Goal: Task Accomplishment & Management: Manage account settings

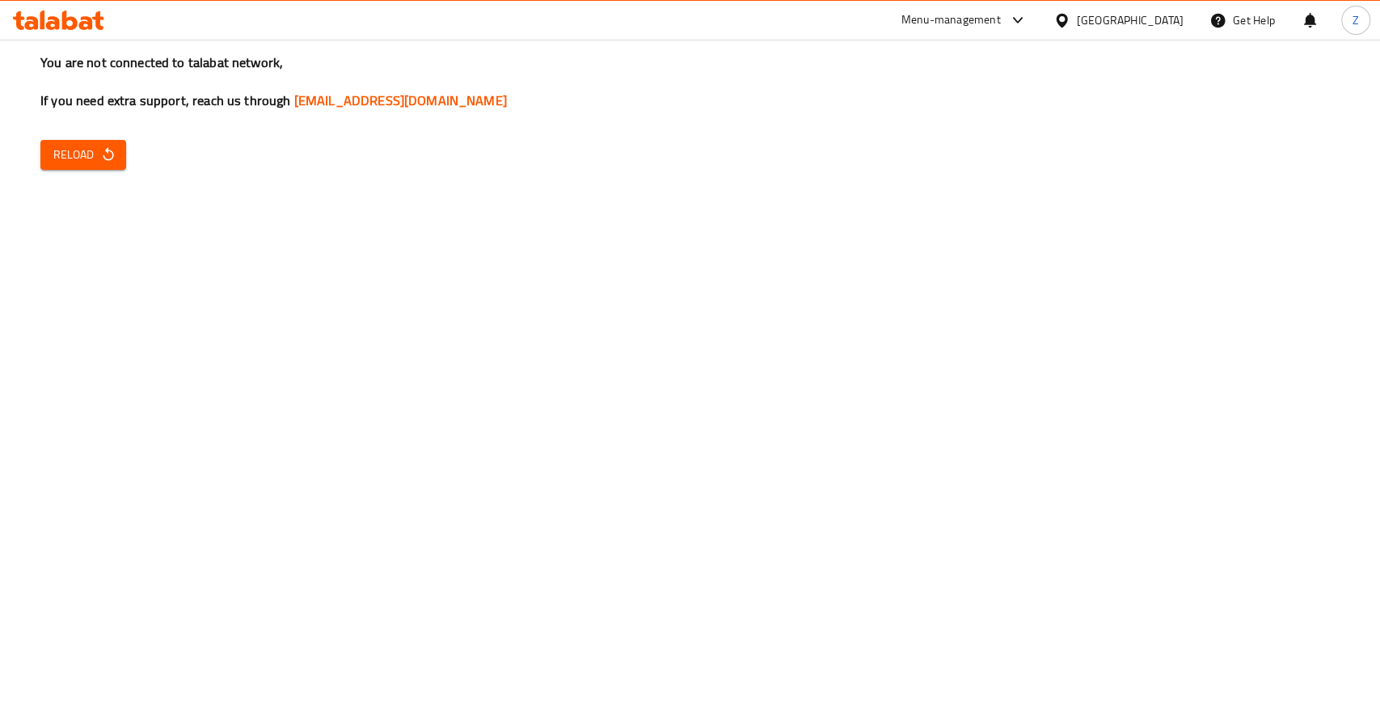
click at [107, 154] on icon "button" at bounding box center [108, 154] width 16 height 16
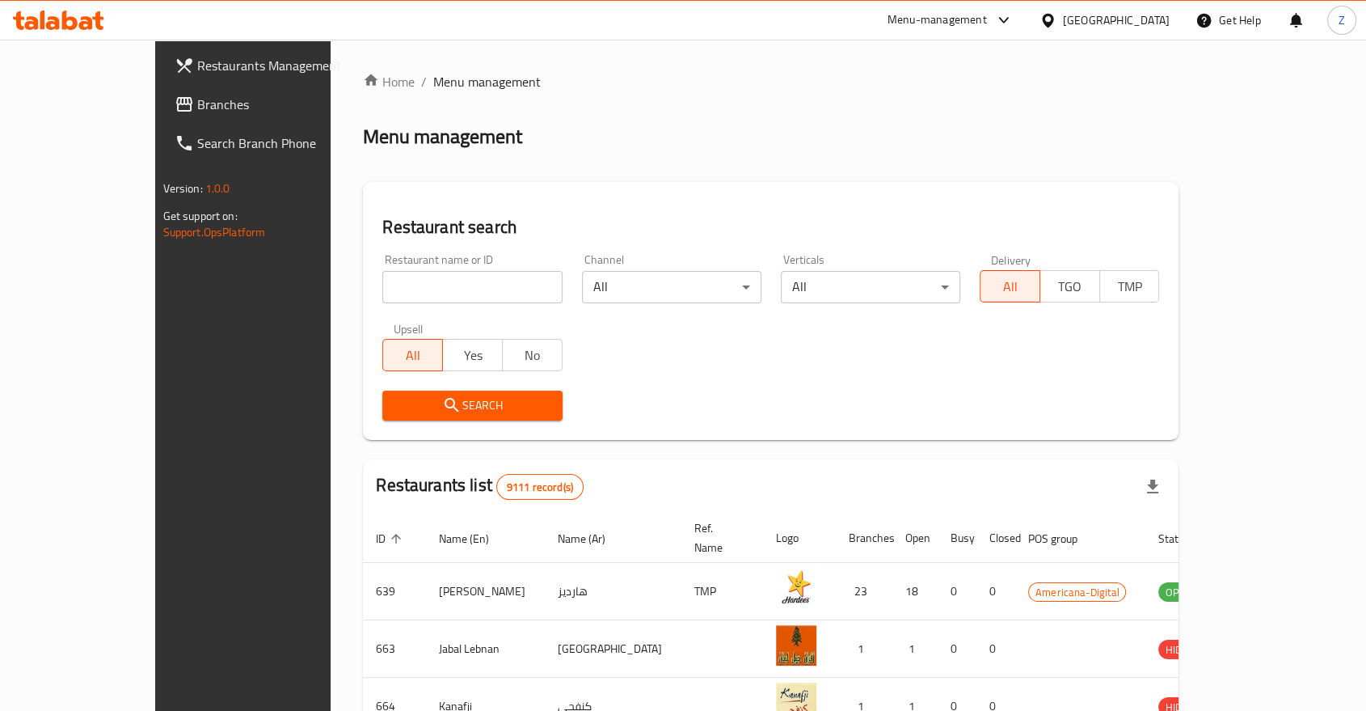
click at [430, 285] on input "search" at bounding box center [472, 287] width 180 height 32
click at [395, 403] on span "Search" at bounding box center [472, 405] width 154 height 20
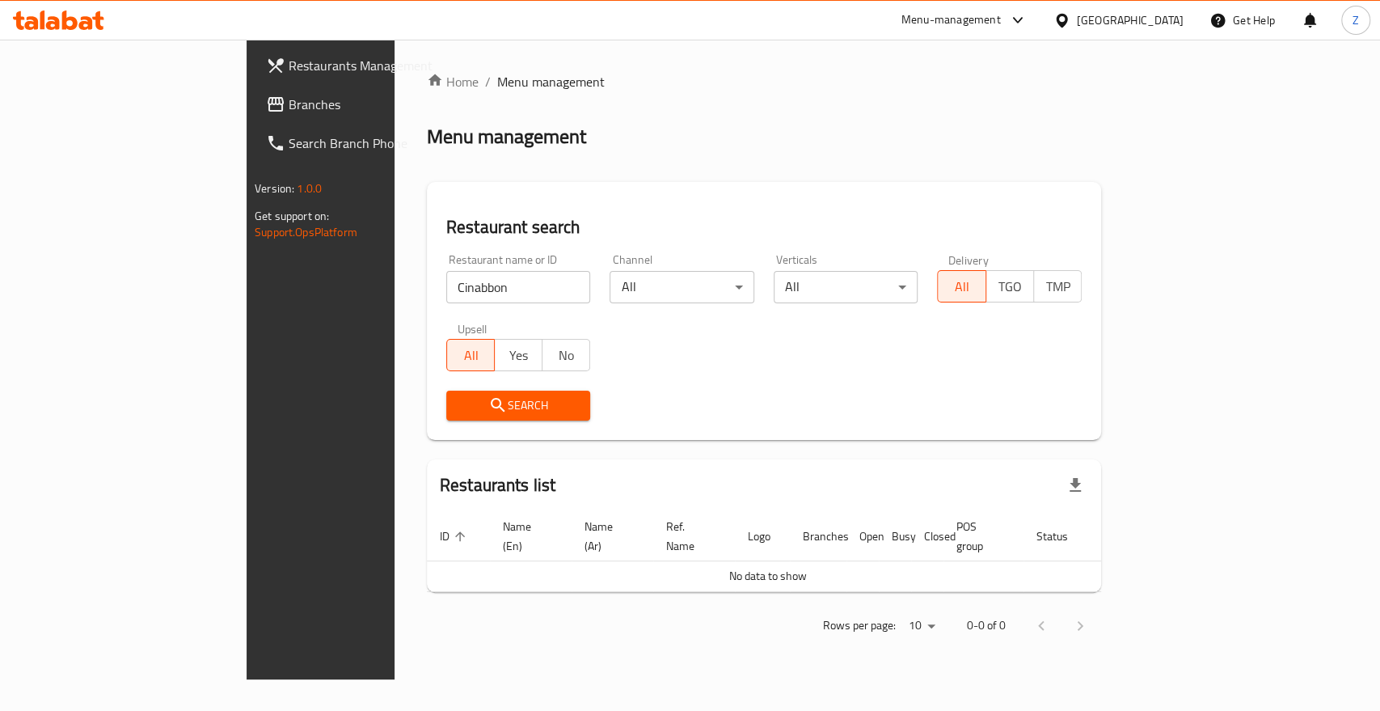
click at [446, 283] on input "Cinabbon" at bounding box center [518, 287] width 145 height 32
type input "Cin"
click button "Search" at bounding box center [518, 406] width 145 height 30
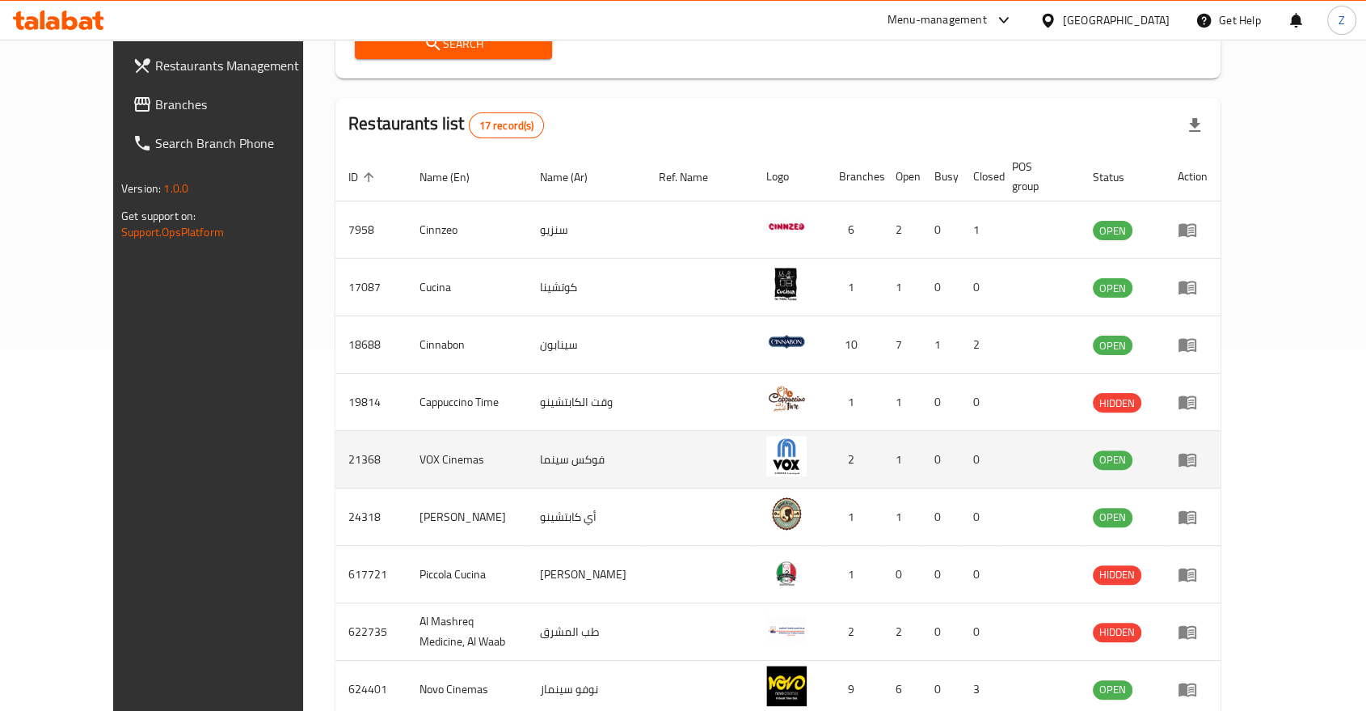
scroll to position [361, 0]
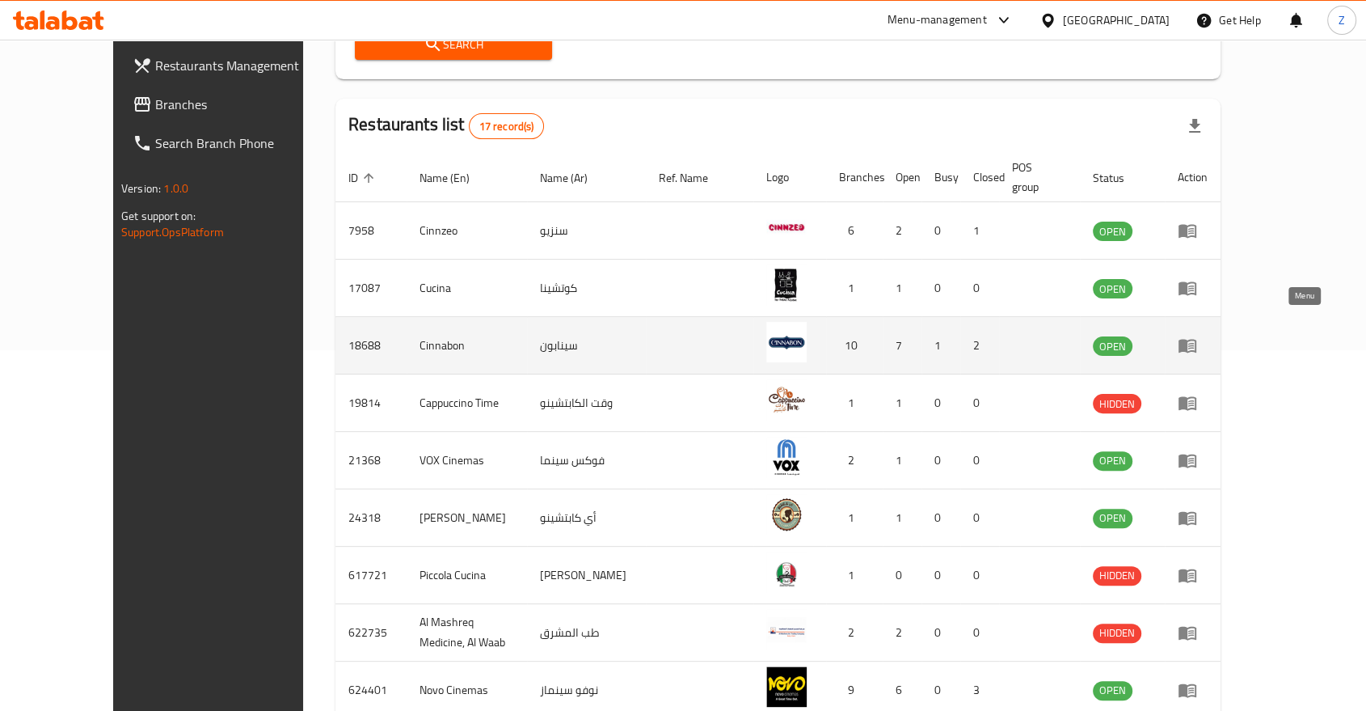
click at [1197, 340] on icon "enhanced table" at bounding box center [1188, 347] width 18 height 14
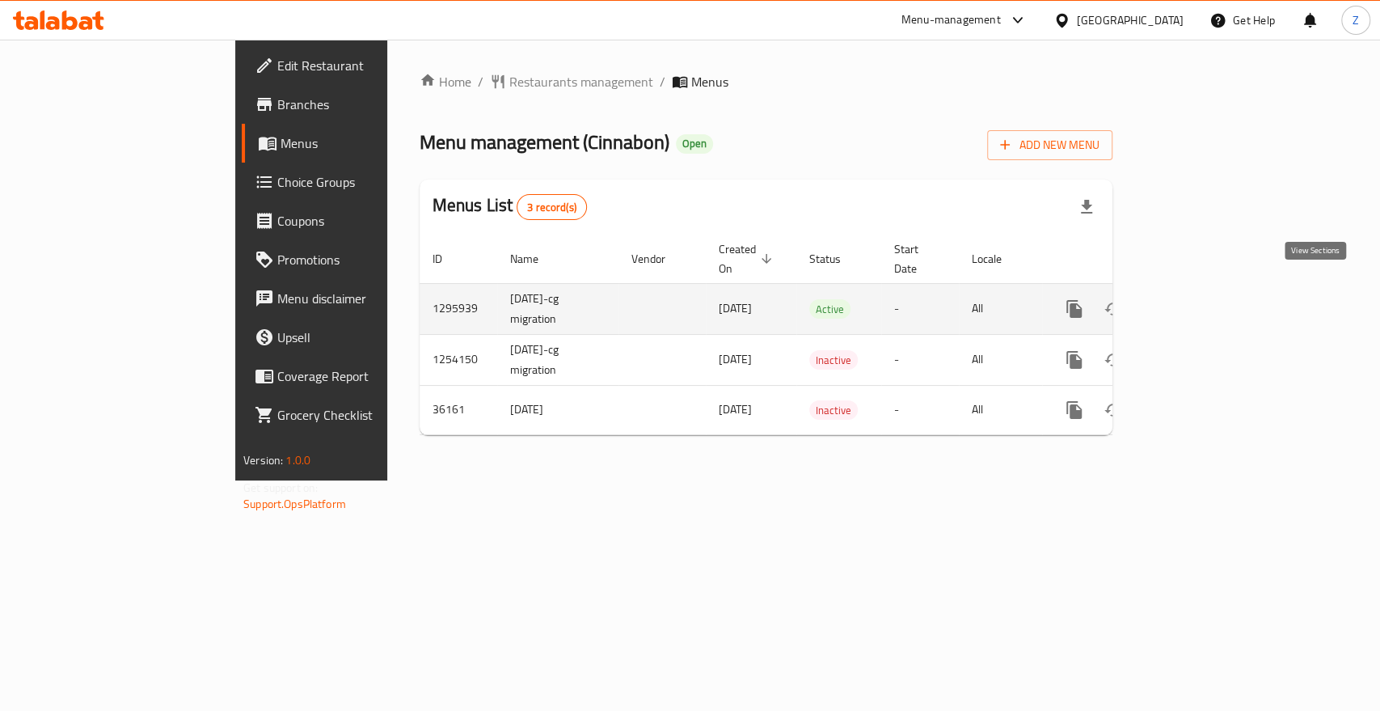
click at [1201, 299] on icon "enhanced table" at bounding box center [1190, 308] width 19 height 19
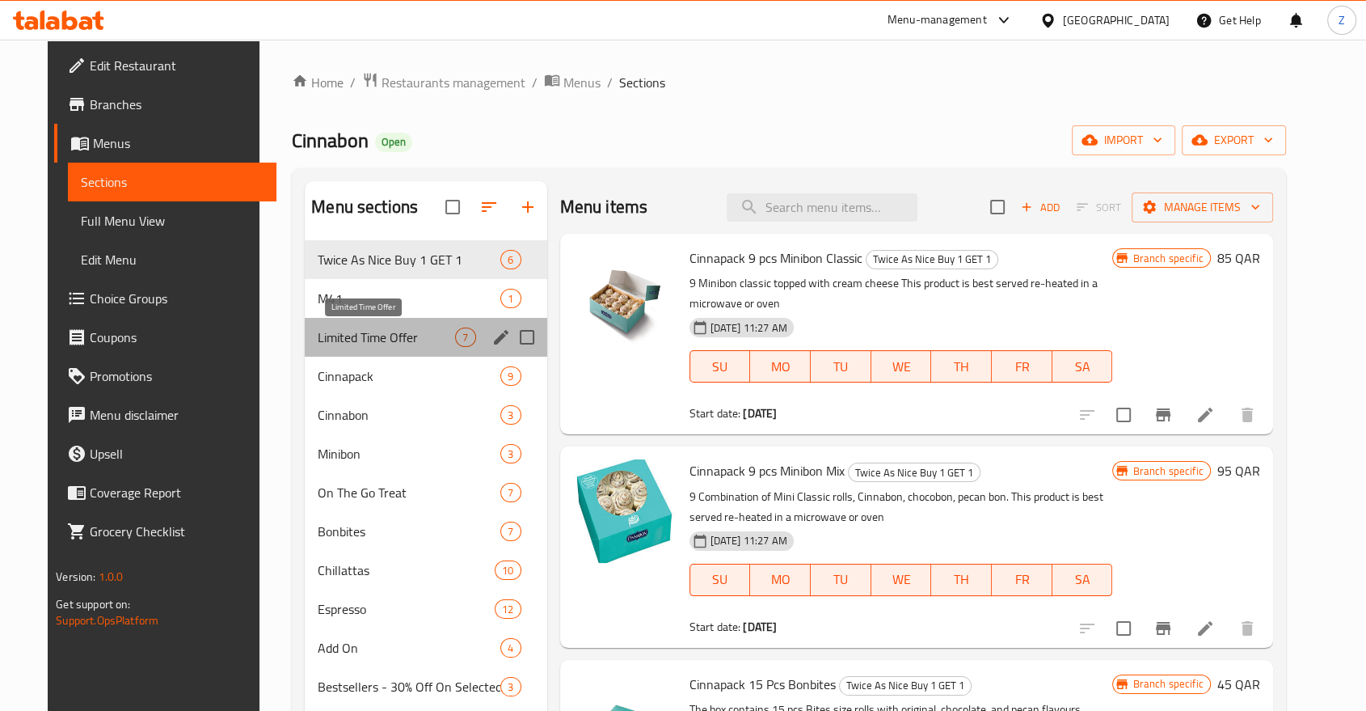
click at [408, 336] on span "Limited Time Offer" at bounding box center [386, 336] width 137 height 19
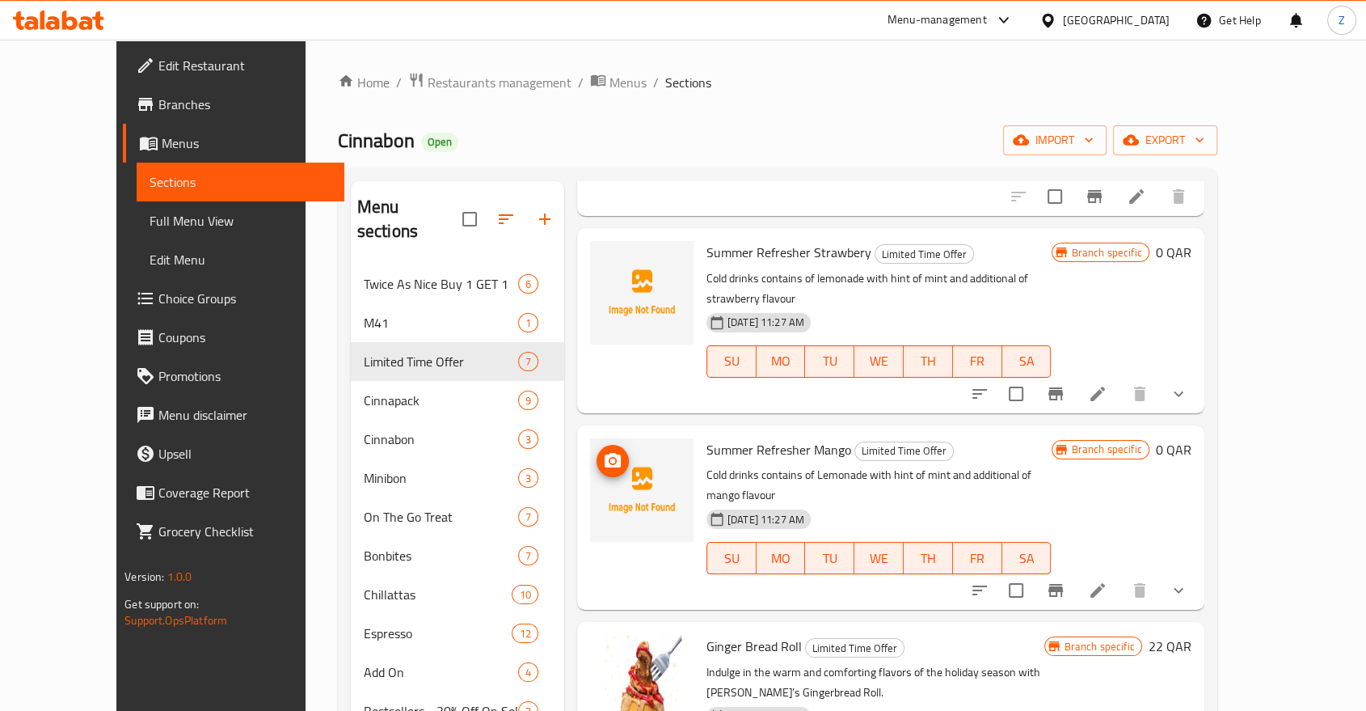
scroll to position [12, 0]
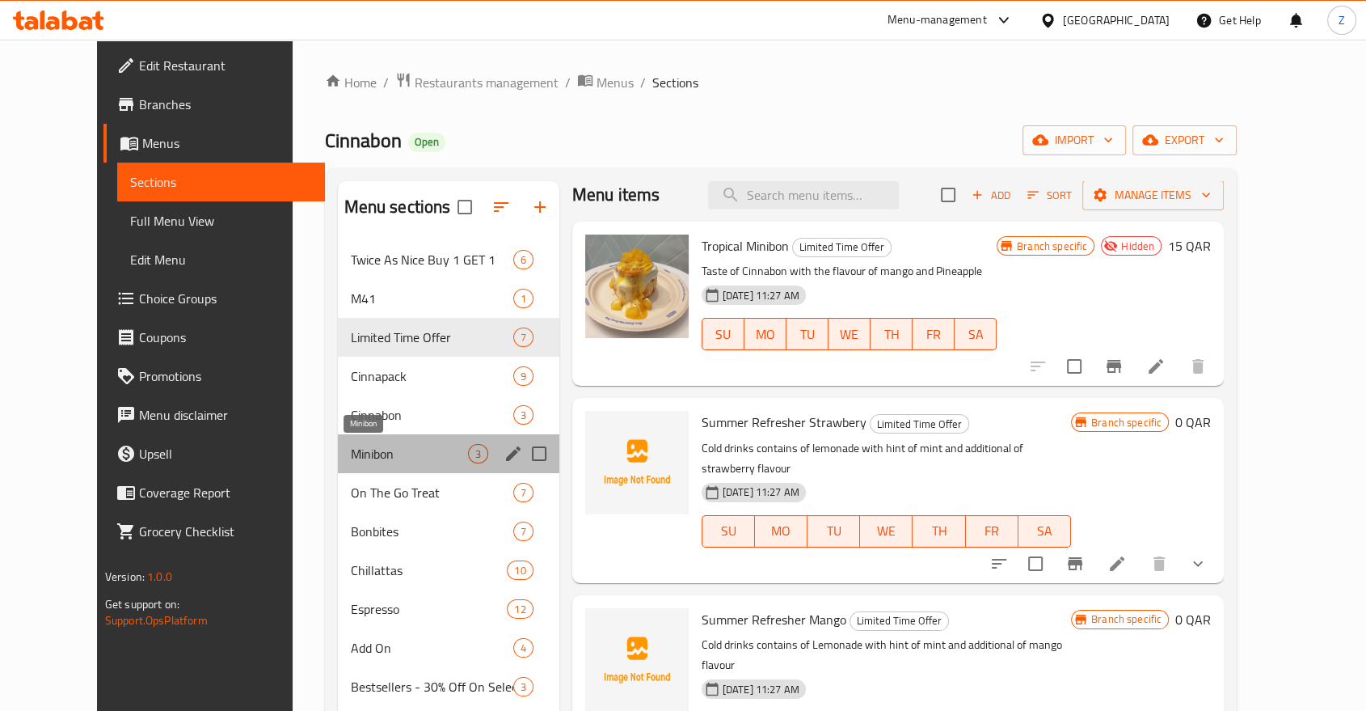
click at [402, 447] on span "Minibon" at bounding box center [409, 453] width 117 height 19
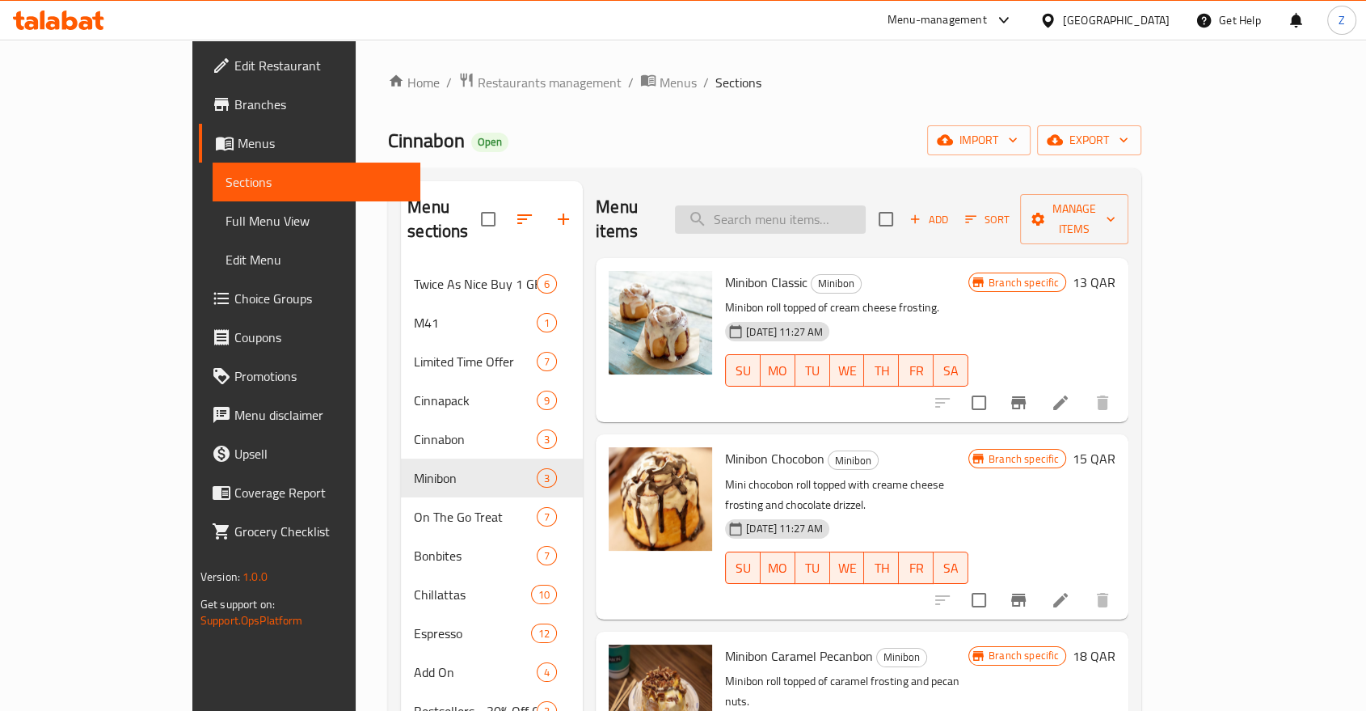
click at [823, 209] on input "search" at bounding box center [770, 219] width 191 height 28
type input "C"
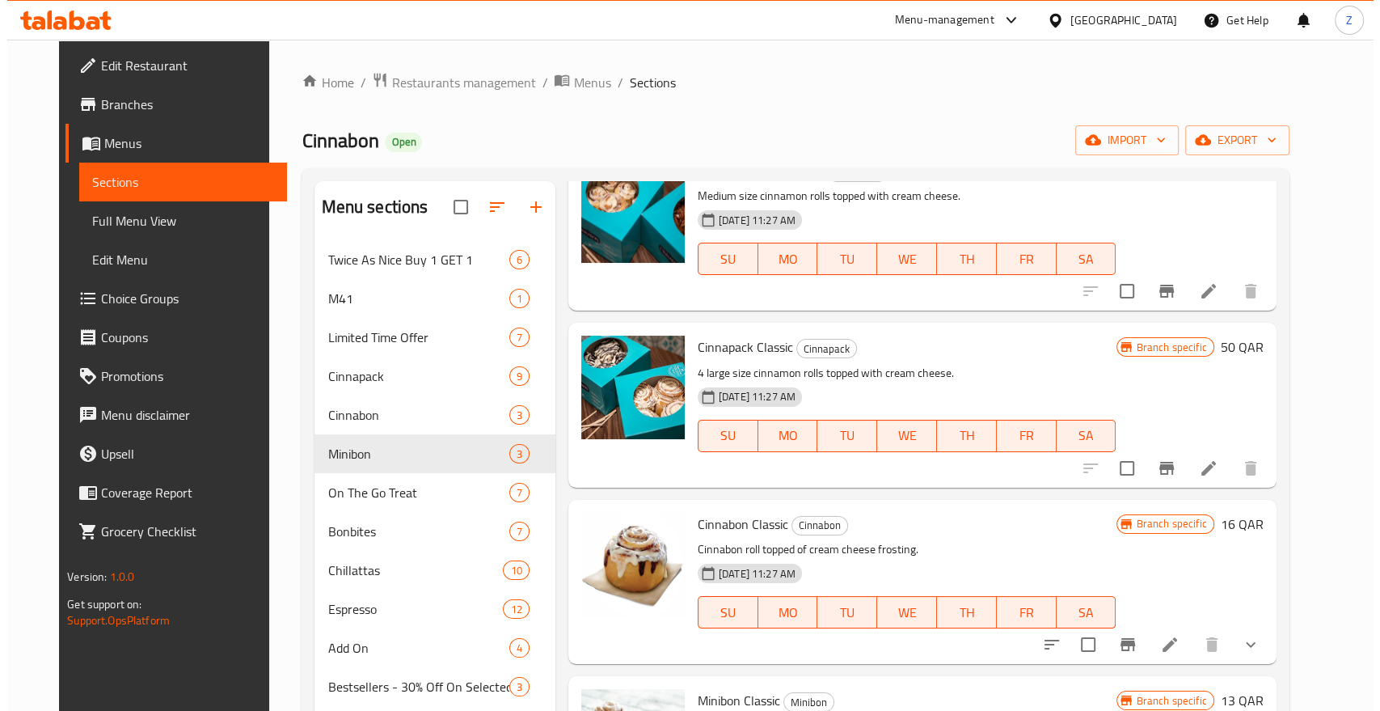
scroll to position [615, 0]
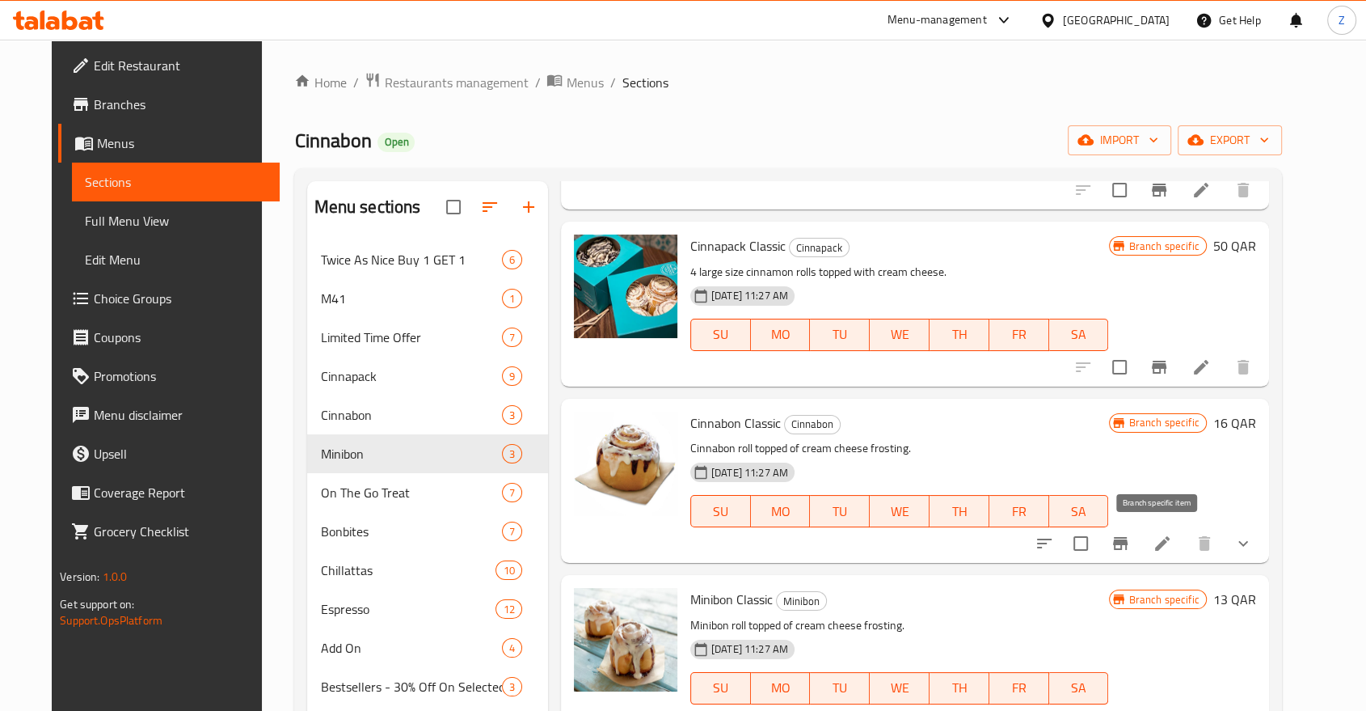
type input "Classic"
click at [1130, 544] on icon "Branch-specific-item" at bounding box center [1120, 543] width 19 height 19
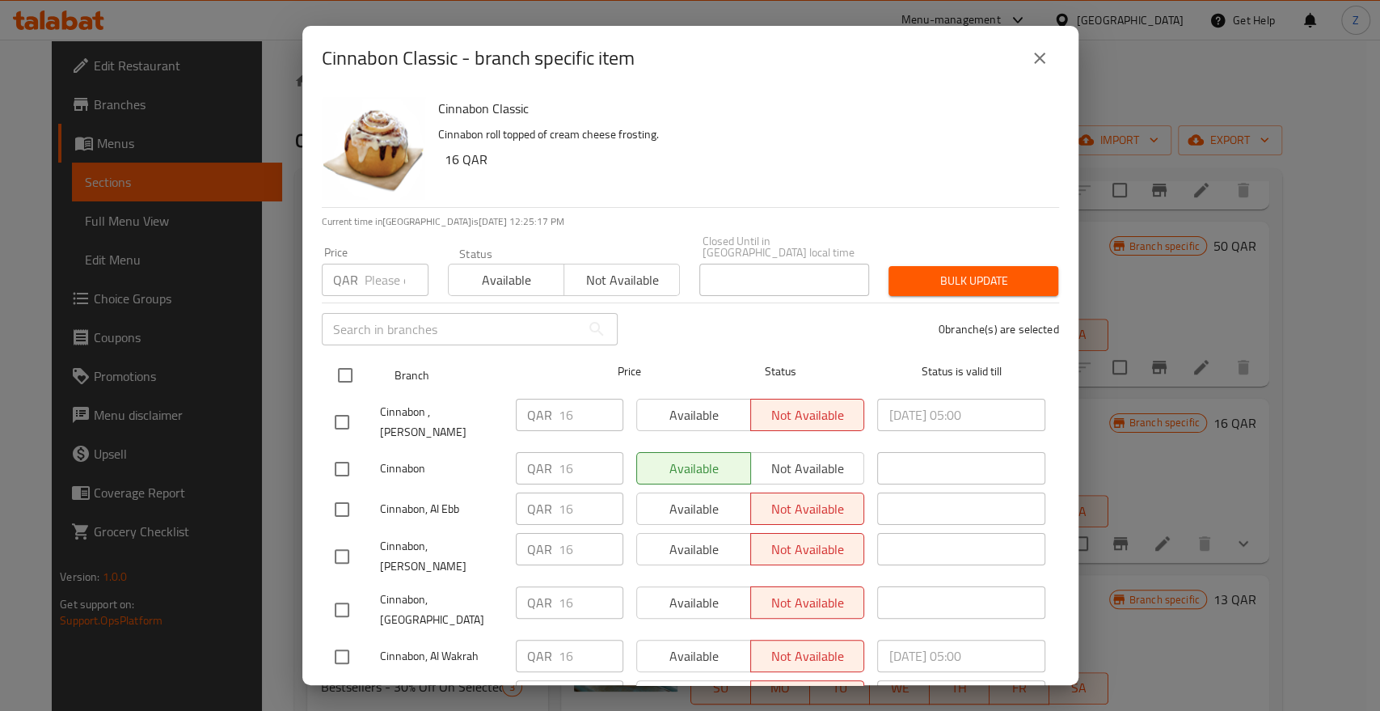
scroll to position [0, 0]
